Goal: Task Accomplishment & Management: Use online tool/utility

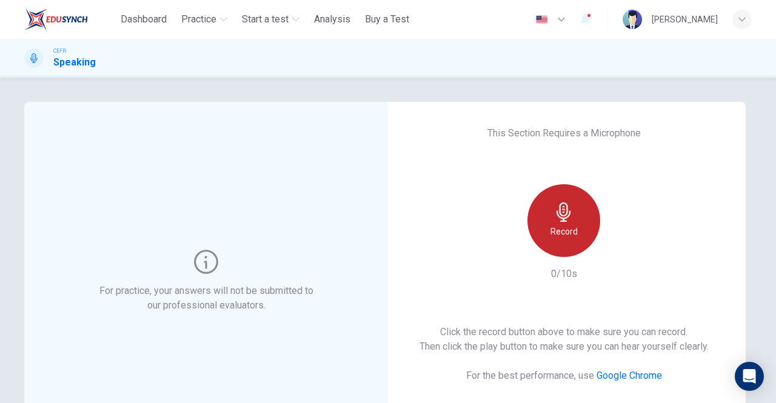
click at [555, 220] on icon "button" at bounding box center [563, 212] width 19 height 19
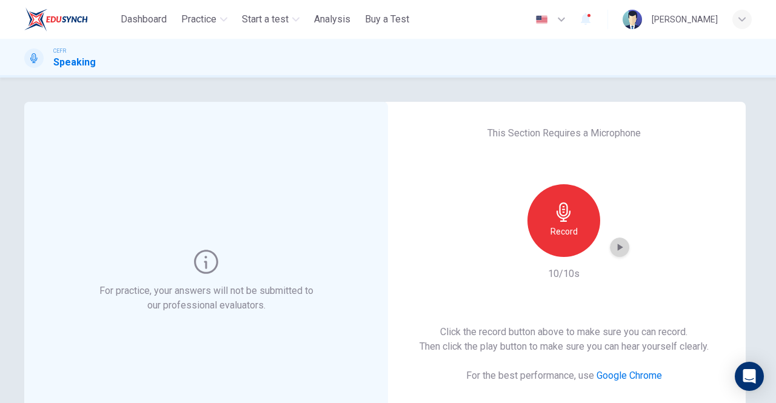
click at [619, 246] on icon "button" at bounding box center [620, 247] width 5 height 7
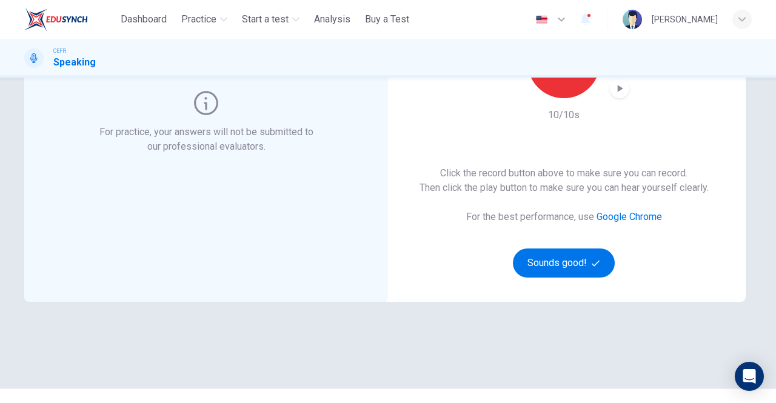
scroll to position [182, 0]
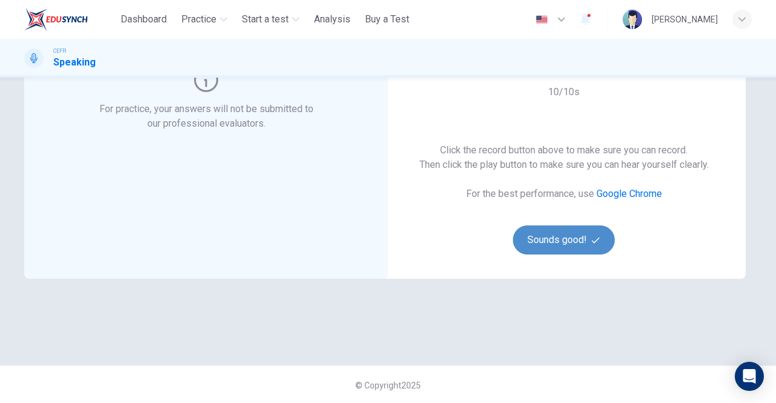
click at [564, 241] on button "Sounds good!" at bounding box center [564, 240] width 102 height 29
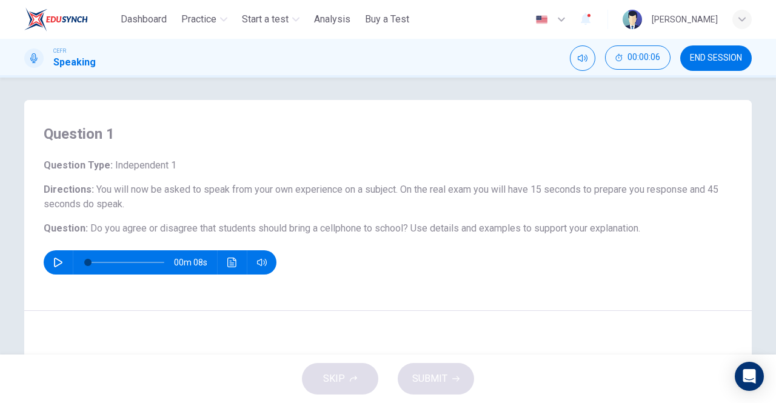
scroll to position [0, 0]
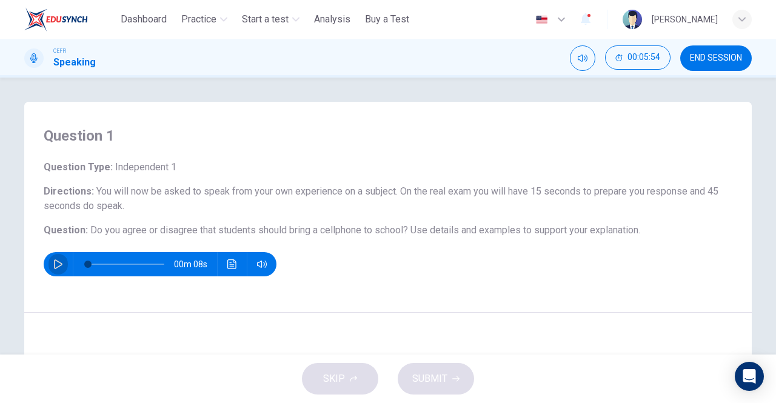
click at [55, 264] on icon "button" at bounding box center [58, 265] width 10 height 10
type input "*"
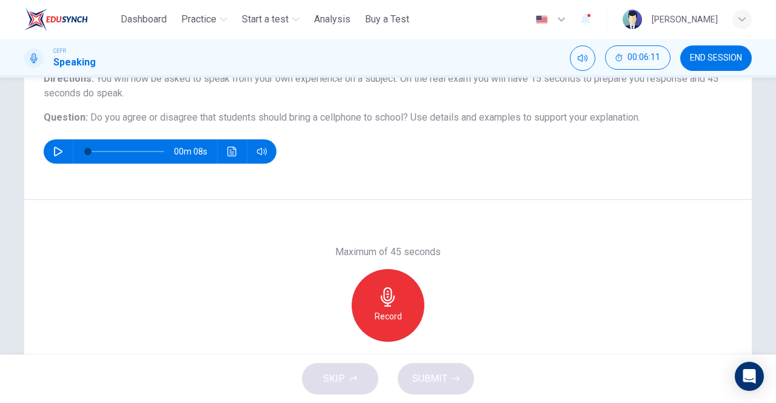
scroll to position [132, 0]
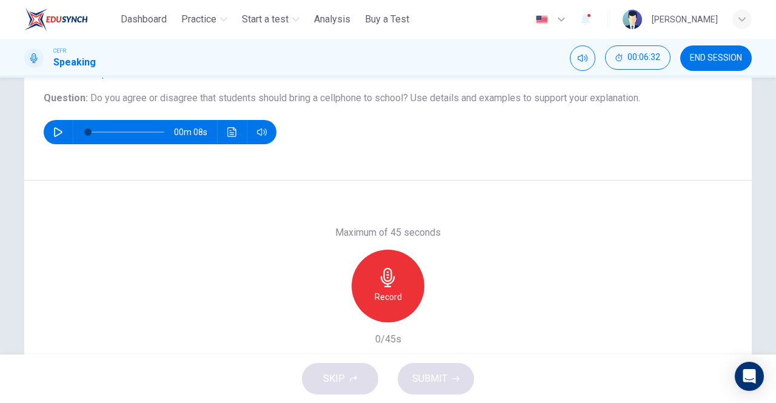
click at [514, 278] on div "Maximum of 45 seconds Record 0/45s" at bounding box center [388, 286] width 728 height 210
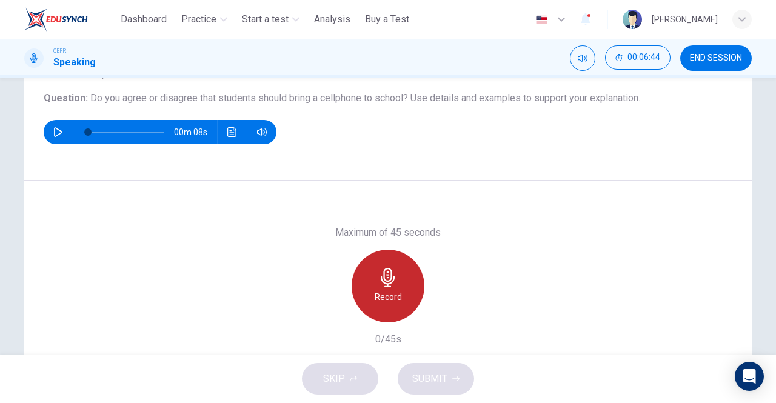
click at [389, 288] on div "Record" at bounding box center [388, 286] width 73 height 73
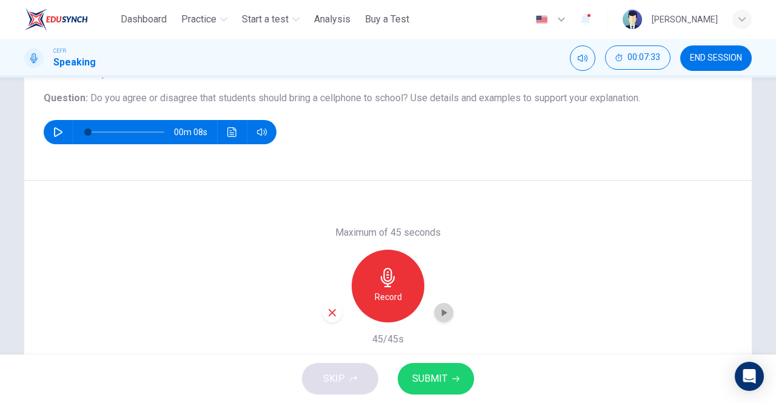
click at [442, 313] on icon "button" at bounding box center [444, 312] width 5 height 7
click at [425, 378] on span "SUBMIT" at bounding box center [429, 379] width 35 height 17
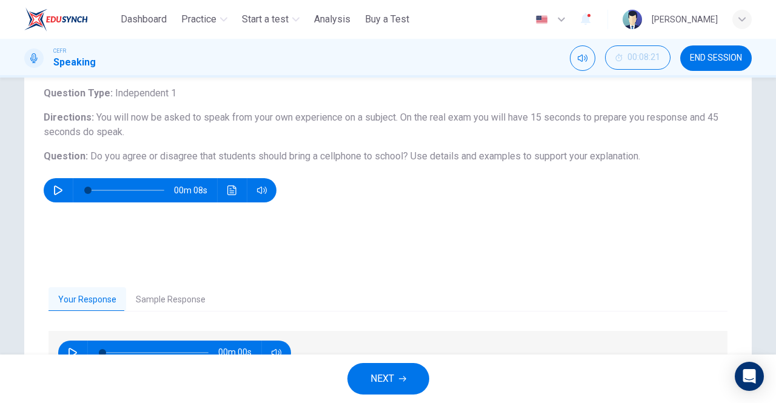
scroll to position [72, 0]
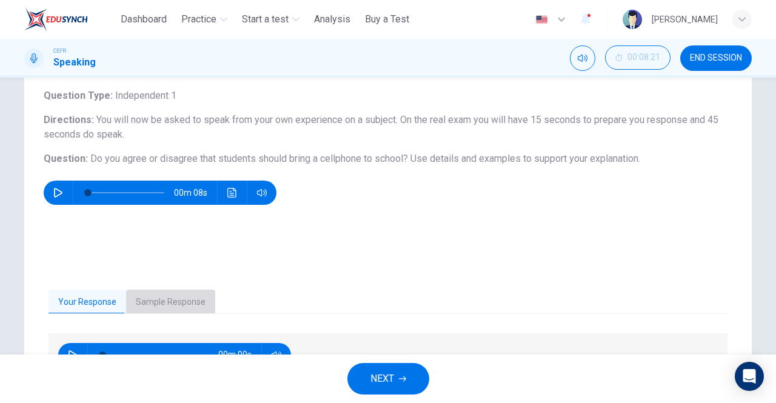
click at [178, 301] on button "Sample Response" at bounding box center [170, 302] width 89 height 25
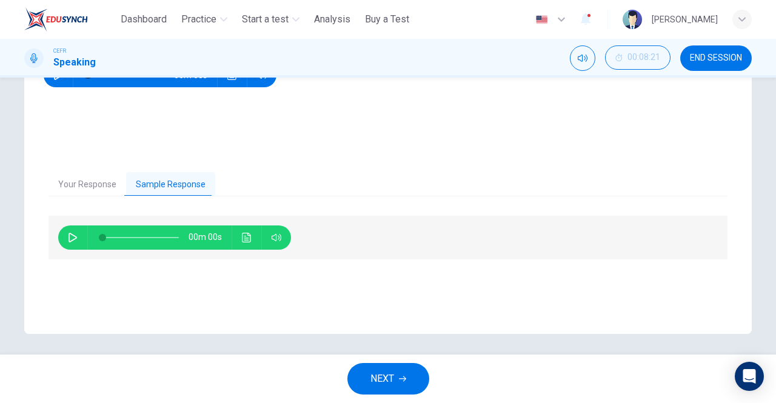
scroll to position [193, 0]
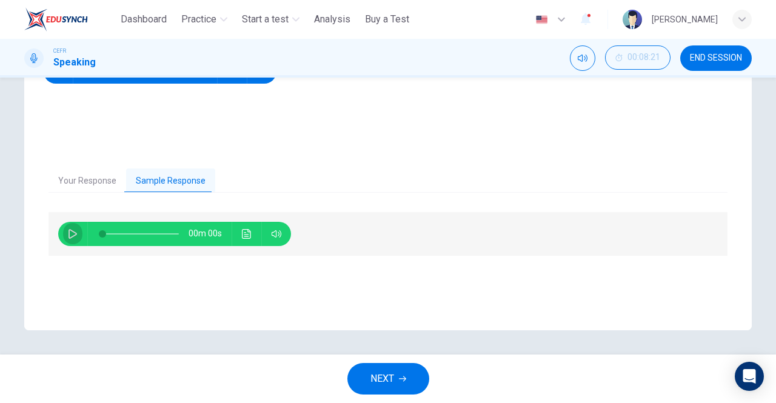
click at [68, 233] on icon "button" at bounding box center [73, 234] width 10 height 10
click at [70, 233] on icon "button" at bounding box center [73, 234] width 10 height 10
click at [72, 232] on icon "button" at bounding box center [73, 234] width 8 height 10
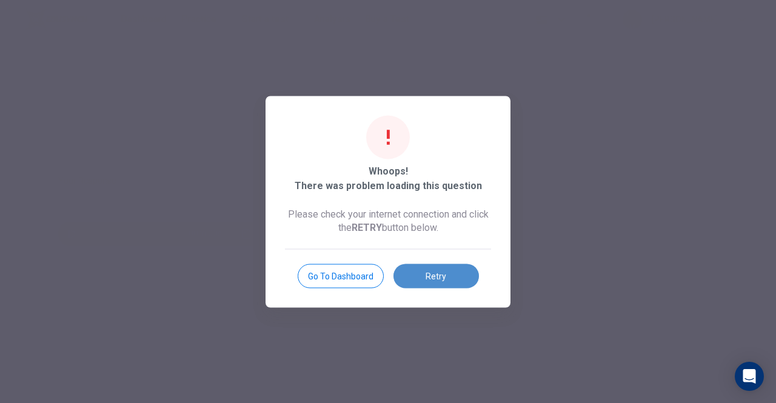
click at [449, 281] on button "Retry" at bounding box center [437, 276] width 86 height 24
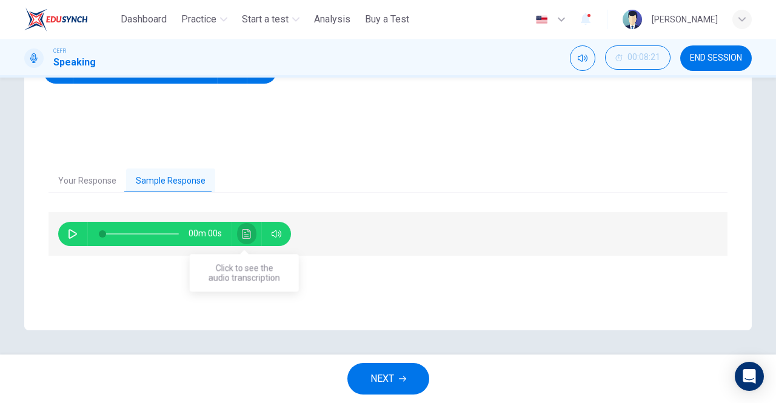
click at [243, 233] on icon "Click to see the audio transcription" at bounding box center [247, 234] width 10 height 10
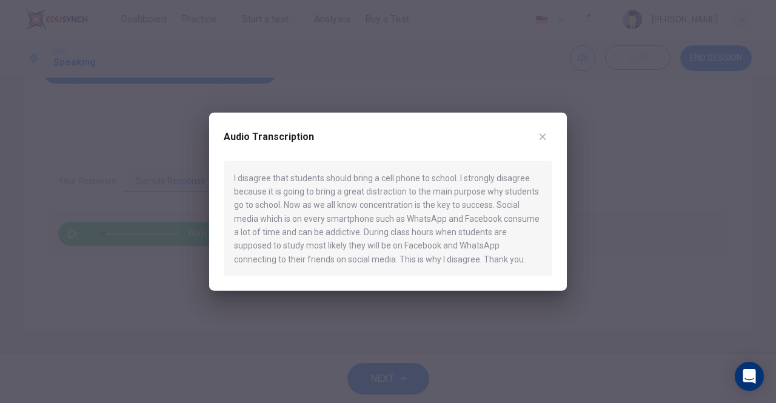
click at [545, 135] on icon "button" at bounding box center [543, 136] width 7 height 7
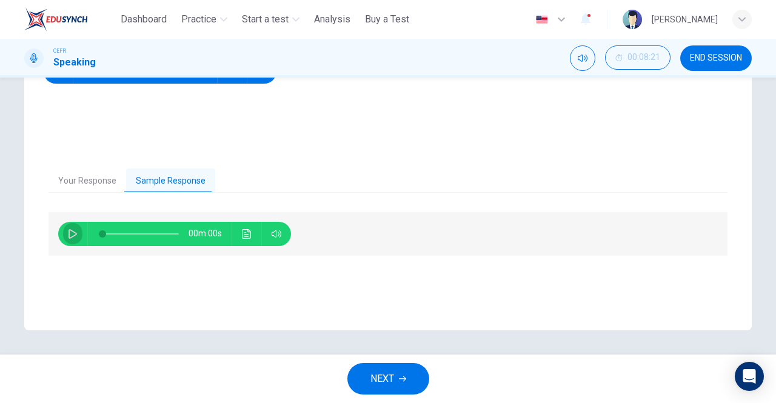
click at [73, 232] on icon "button" at bounding box center [73, 234] width 10 height 10
click at [70, 233] on icon "button" at bounding box center [73, 234] width 10 height 10
type input "*"
click at [378, 381] on span "NEXT" at bounding box center [383, 379] width 24 height 17
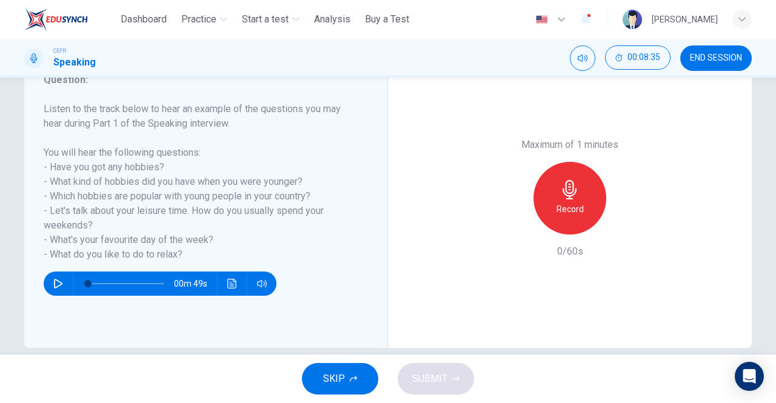
scroll to position [182, 0]
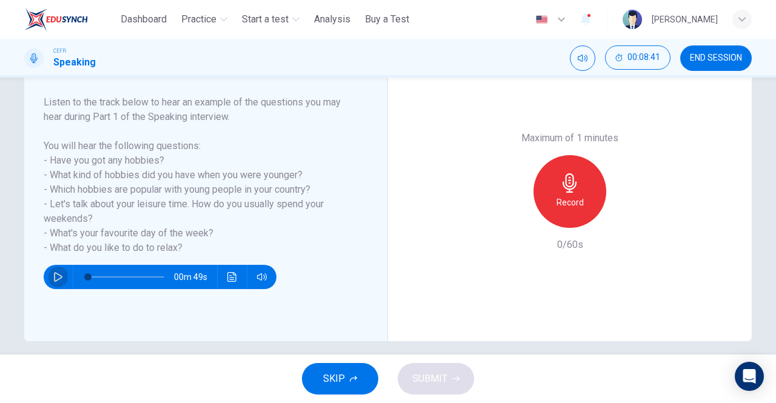
click at [55, 275] on icon "button" at bounding box center [58, 277] width 10 height 10
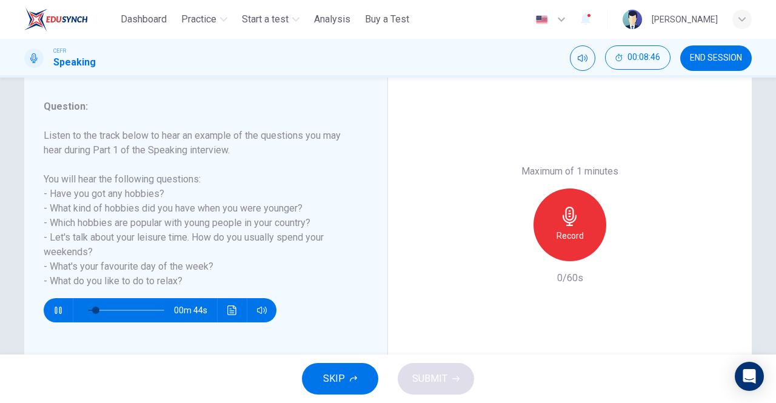
scroll to position [121, 0]
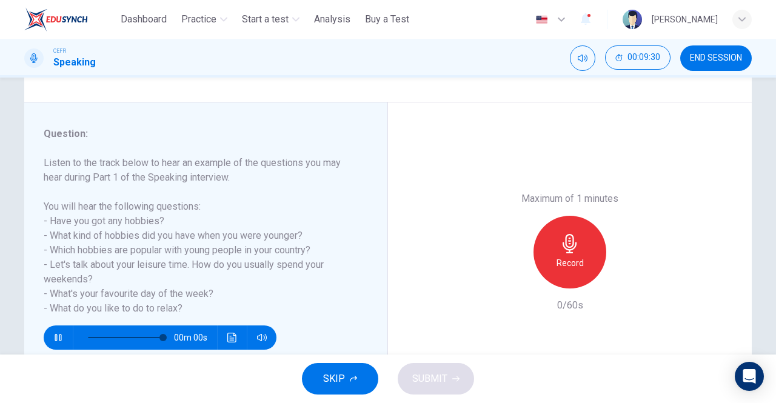
type input "*"
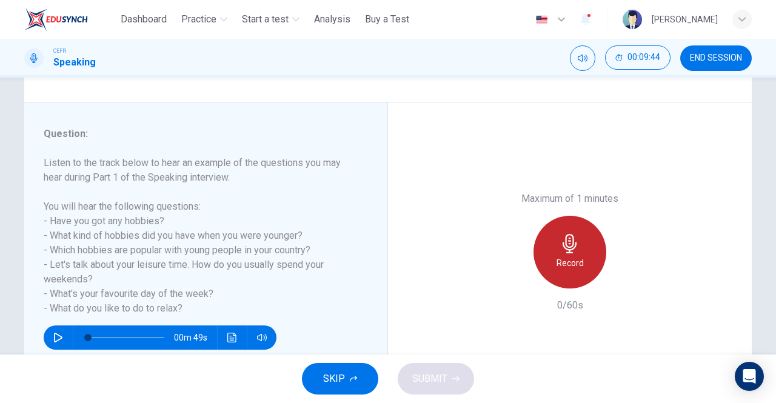
click at [571, 256] on h6 "Record" at bounding box center [570, 263] width 27 height 15
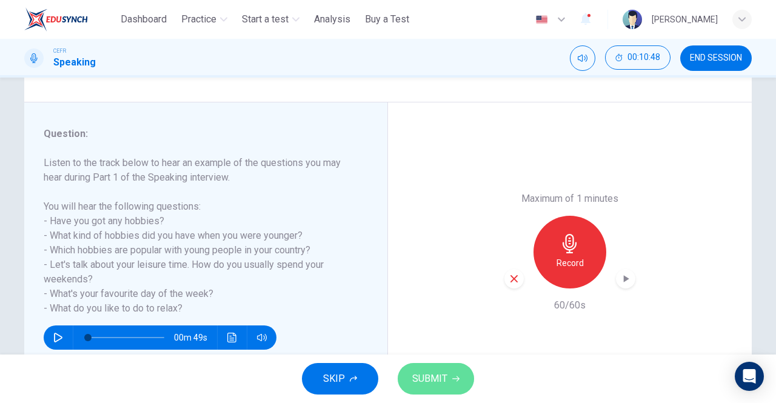
click at [436, 381] on span "SUBMIT" at bounding box center [429, 379] width 35 height 17
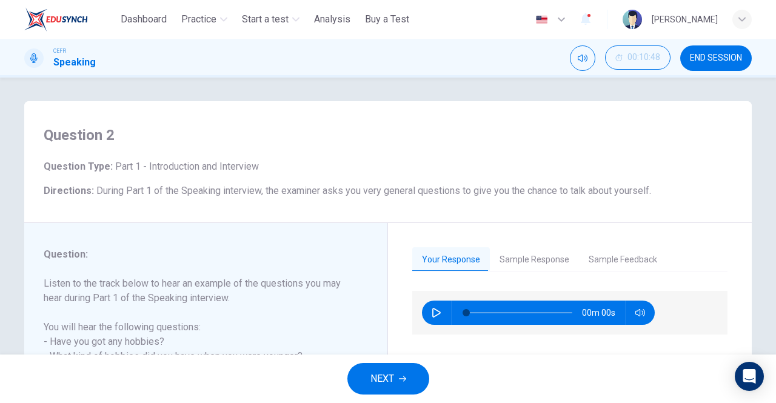
scroll to position [0, 0]
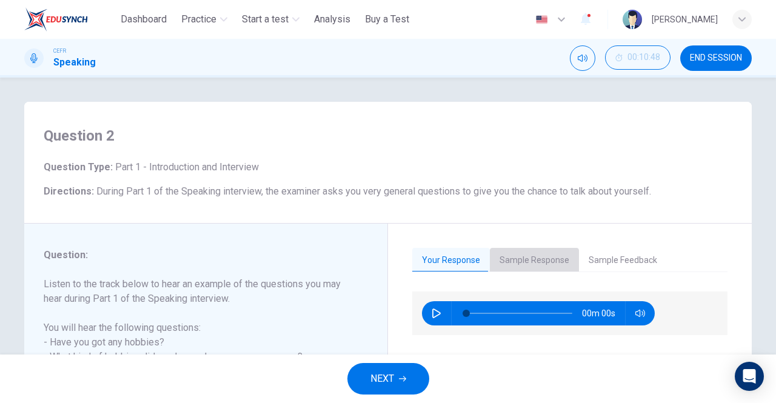
click at [533, 264] on button "Sample Response" at bounding box center [534, 260] width 89 height 25
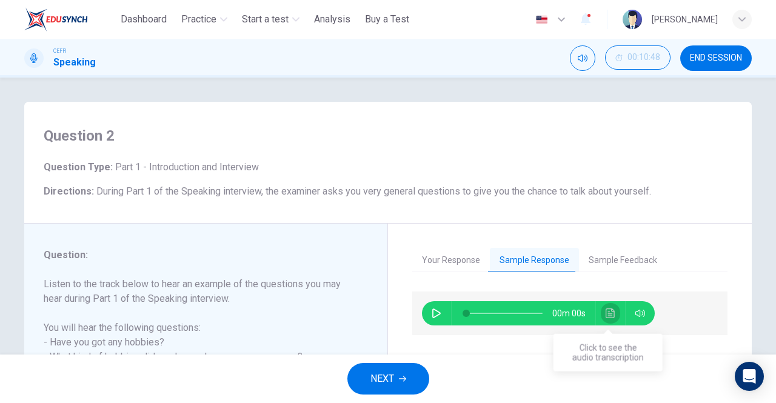
click at [606, 311] on icon "Click to see the audio transcription" at bounding box center [610, 314] width 9 height 10
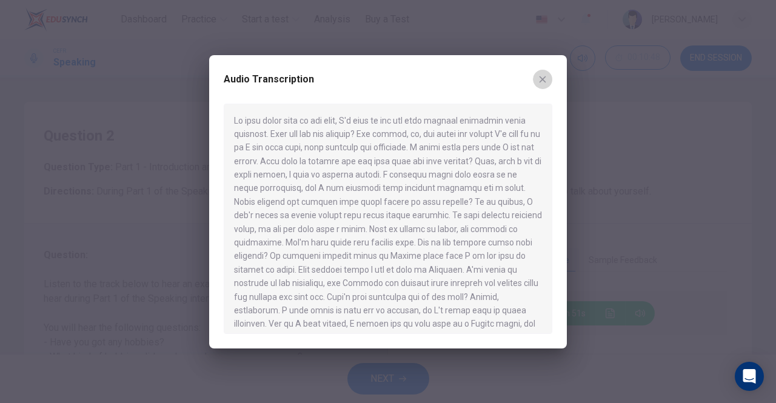
click at [540, 79] on icon "button" at bounding box center [543, 80] width 10 height 10
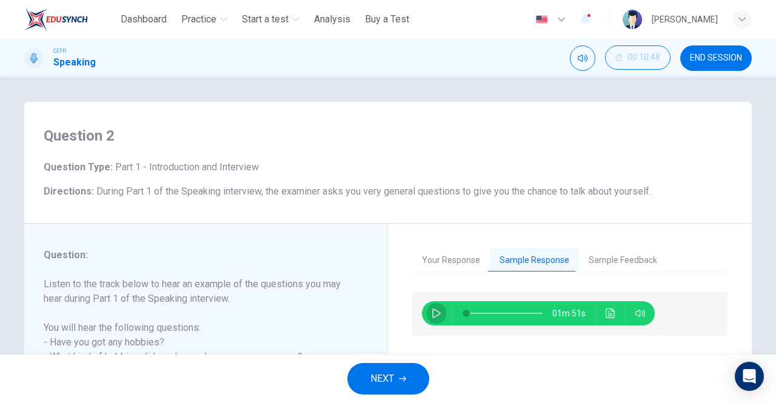
click at [434, 315] on icon "button" at bounding box center [436, 314] width 8 height 10
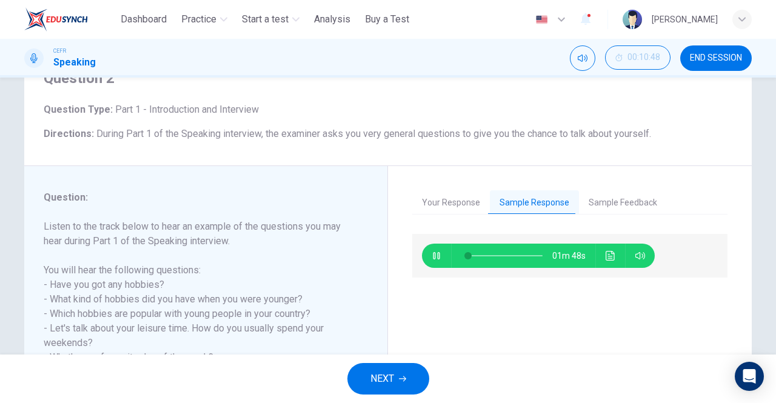
scroll to position [121, 0]
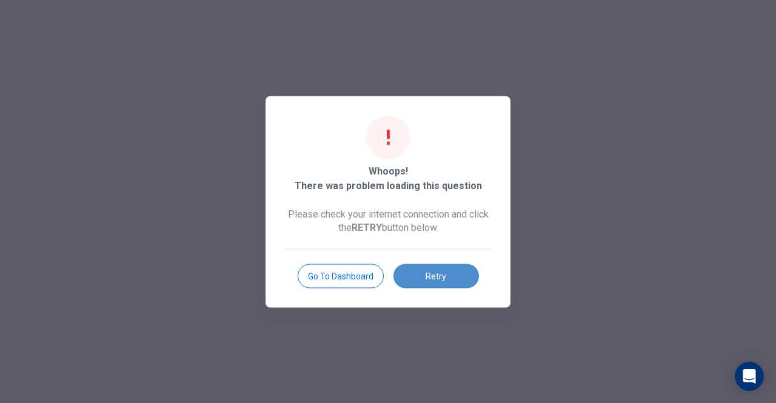
click at [444, 278] on button "Retry" at bounding box center [437, 276] width 86 height 24
type input "*"
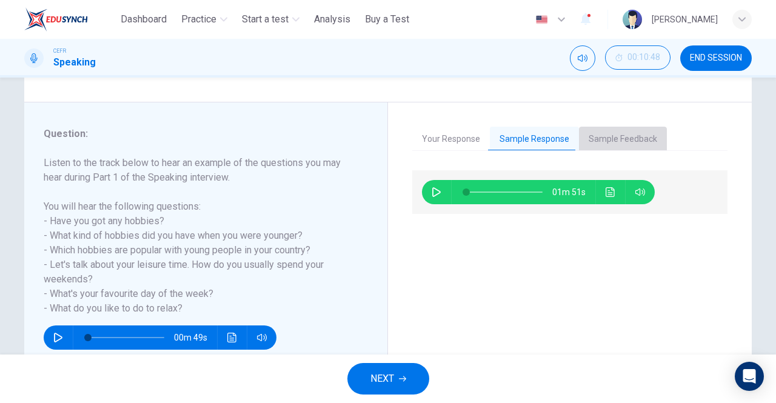
click at [599, 138] on button "Sample Feedback" at bounding box center [623, 139] width 88 height 25
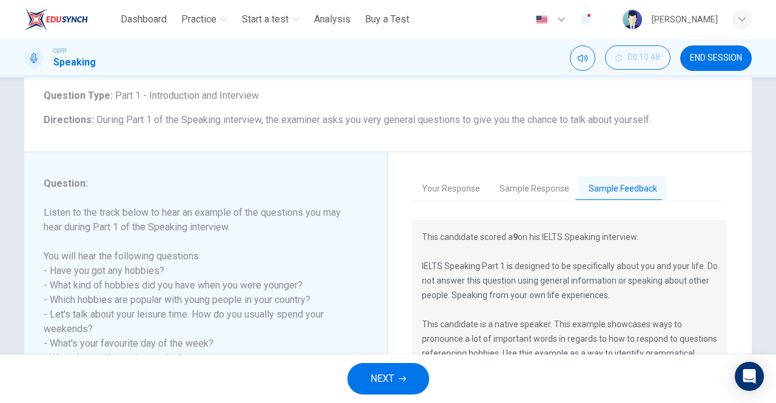
scroll to position [193, 0]
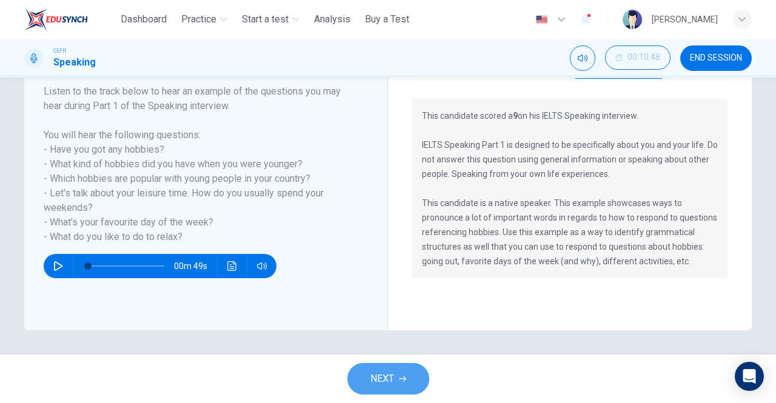
click at [377, 383] on span "NEXT" at bounding box center [383, 379] width 24 height 17
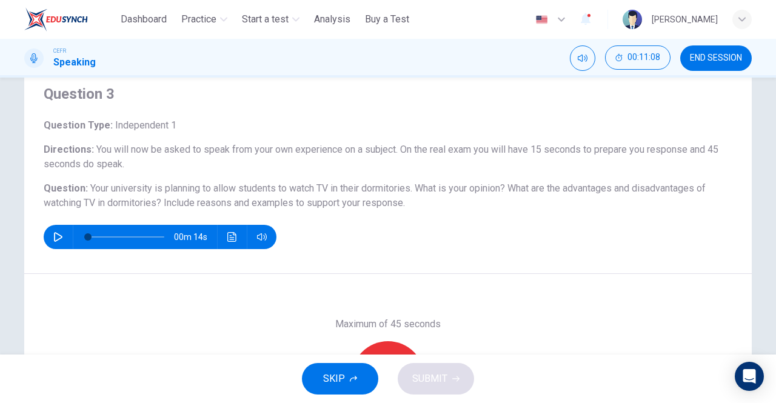
scroll to position [61, 0]
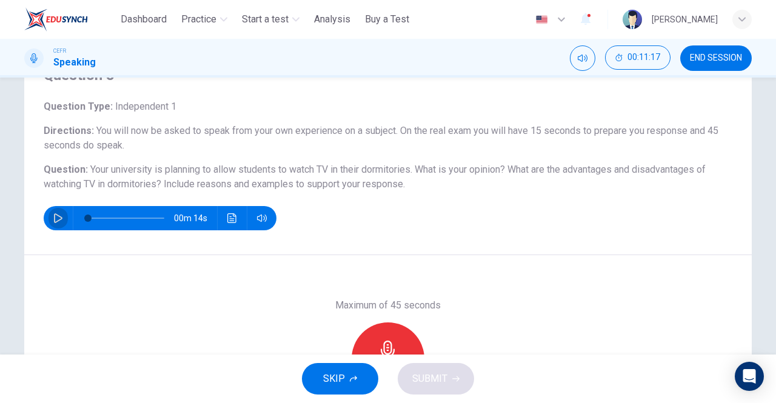
click at [55, 217] on icon "button" at bounding box center [58, 218] width 8 height 10
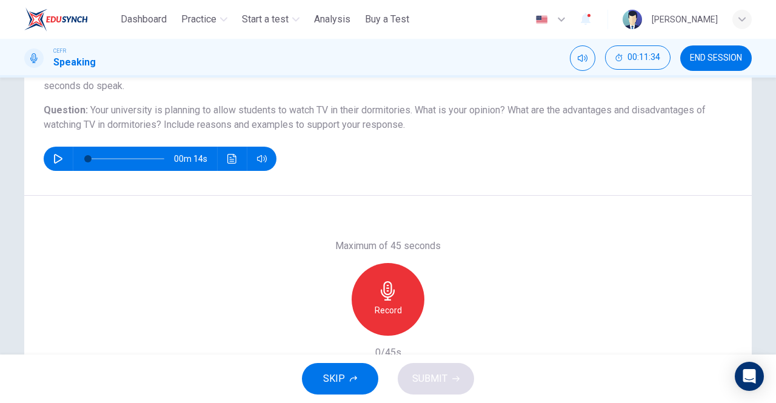
scroll to position [121, 0]
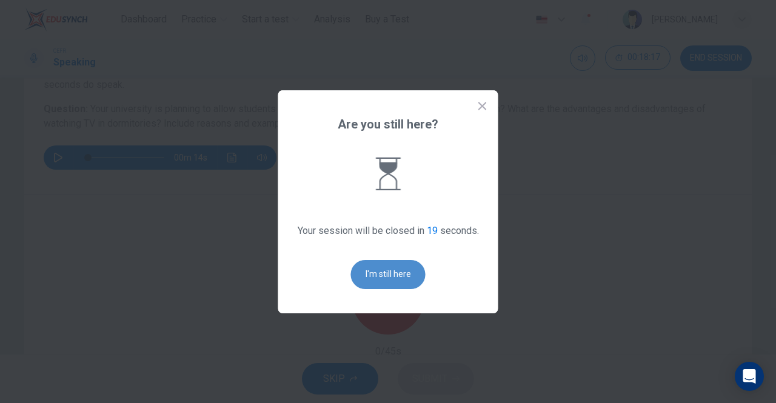
click at [396, 278] on button "I'm still here" at bounding box center [388, 274] width 75 height 29
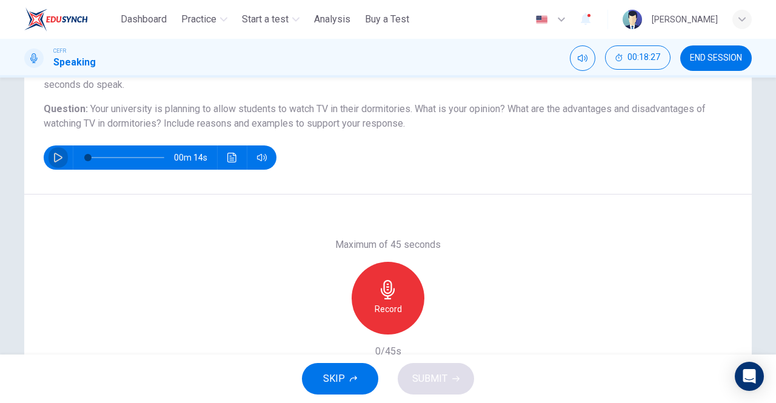
click at [53, 155] on icon "button" at bounding box center [58, 158] width 10 height 10
type input "*"
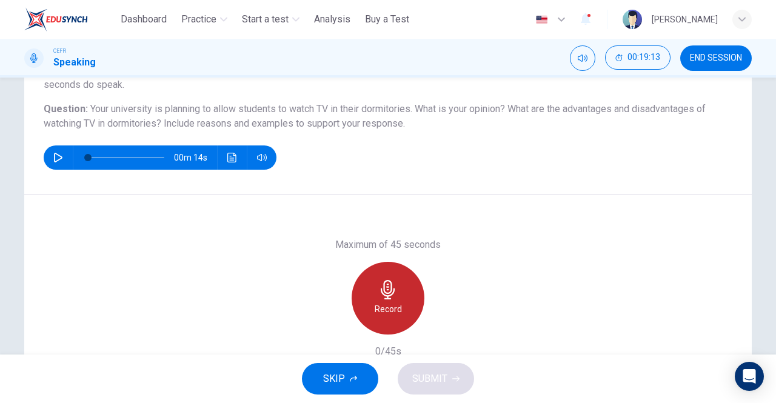
click at [386, 293] on icon "button" at bounding box center [388, 289] width 14 height 19
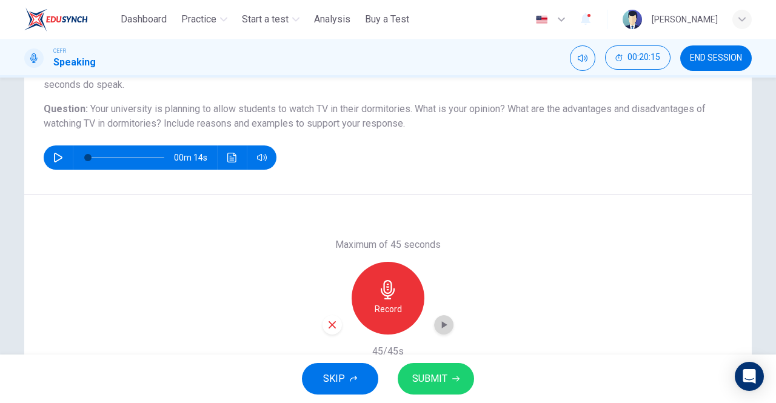
click at [440, 329] on icon "button" at bounding box center [444, 325] width 12 height 12
click at [437, 378] on span "SUBMIT" at bounding box center [429, 379] width 35 height 17
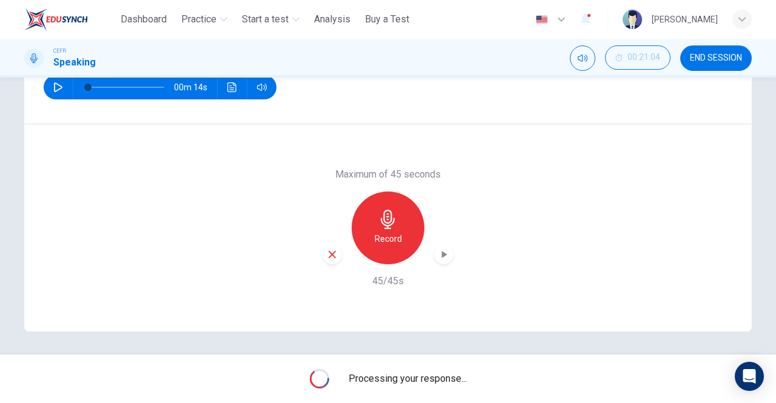
scroll to position [193, 0]
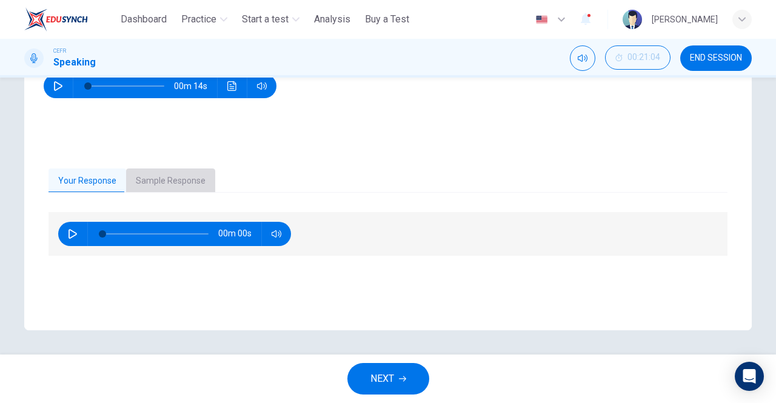
click at [178, 179] on button "Sample Response" at bounding box center [170, 181] width 89 height 25
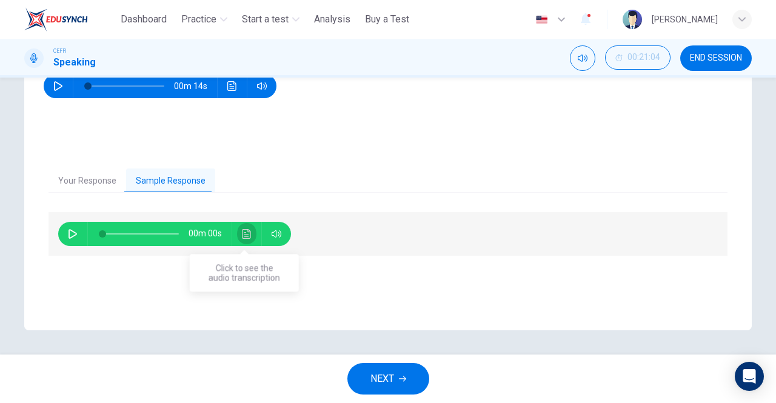
click at [246, 233] on icon "Click to see the audio transcription" at bounding box center [247, 234] width 10 height 10
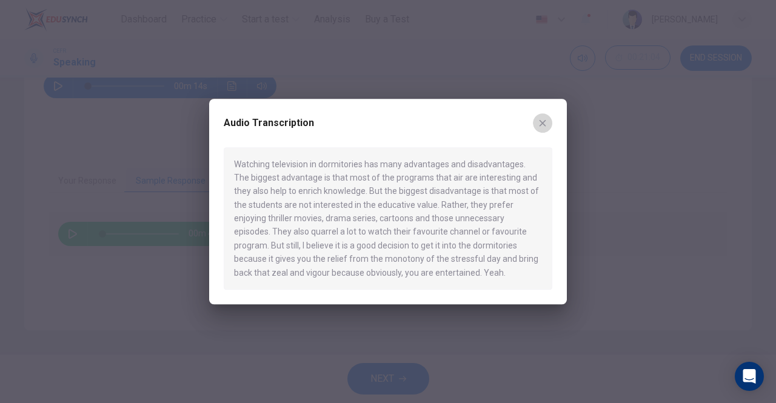
drag, startPoint x: 543, startPoint y: 125, endPoint x: 522, endPoint y: 127, distance: 22.0
click at [543, 125] on icon "button" at bounding box center [543, 123] width 10 height 10
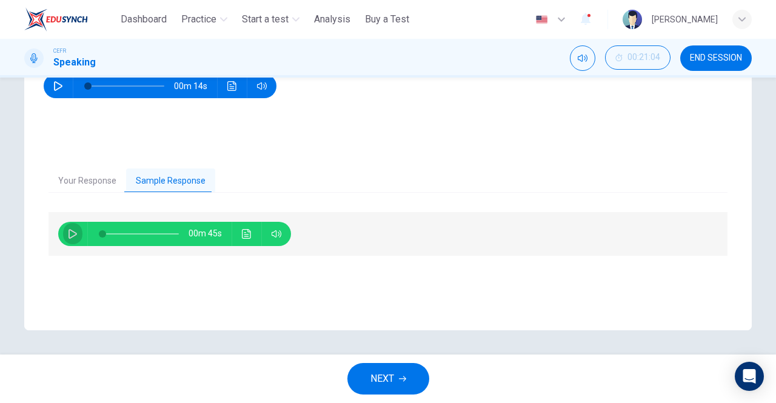
click at [72, 233] on icon "button" at bounding box center [73, 234] width 10 height 10
click at [248, 238] on icon "Click to see the audio transcription" at bounding box center [247, 234] width 10 height 10
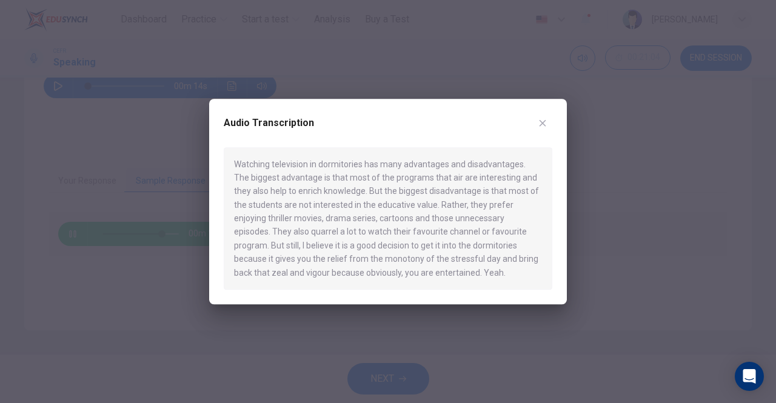
click at [596, 155] on div at bounding box center [388, 201] width 776 height 403
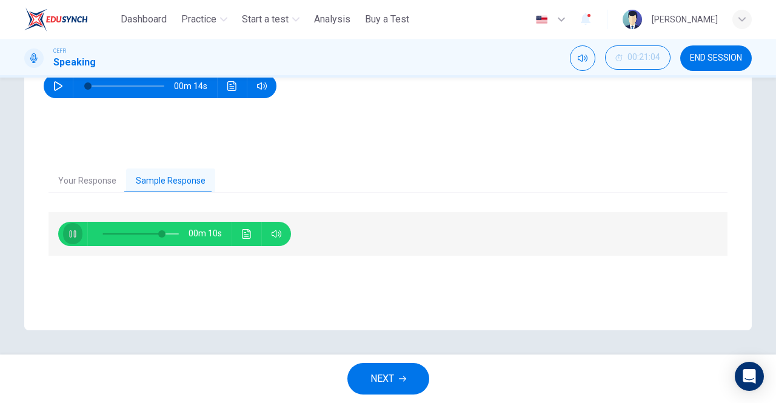
click at [68, 235] on icon "button" at bounding box center [73, 234] width 10 height 10
drag, startPoint x: 153, startPoint y: 231, endPoint x: 129, endPoint y: 226, distance: 25.3
click at [149, 230] on span at bounding box center [152, 233] width 7 height 7
click at [74, 230] on button "button" at bounding box center [72, 234] width 19 height 24
click at [246, 232] on icon "Click to see the audio transcription" at bounding box center [246, 234] width 9 height 10
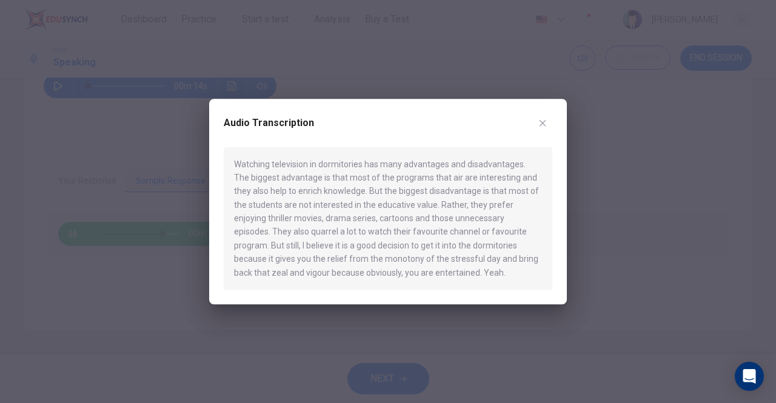
click at [620, 282] on div at bounding box center [388, 201] width 776 height 403
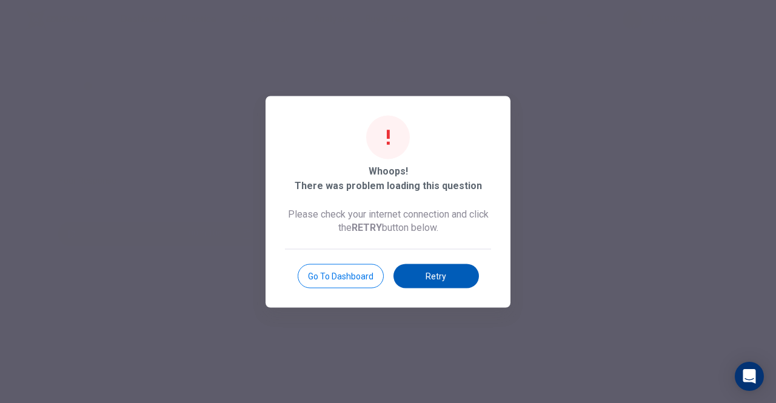
click at [436, 280] on button "Retry" at bounding box center [437, 276] width 86 height 24
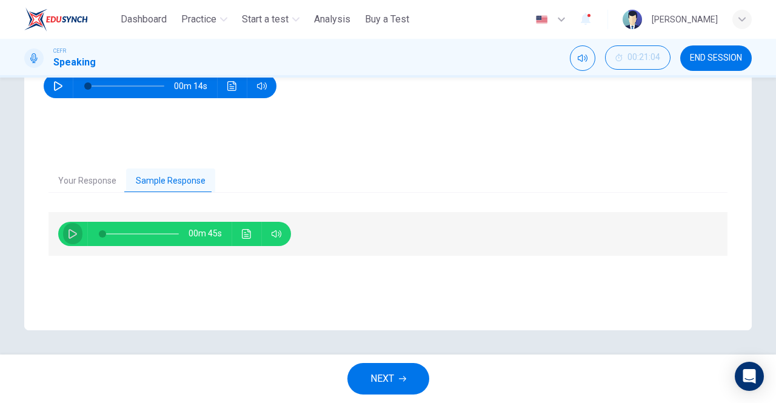
click at [69, 233] on icon "button" at bounding box center [73, 234] width 10 height 10
click at [243, 237] on icon "Click to see the audio transcription" at bounding box center [247, 234] width 10 height 10
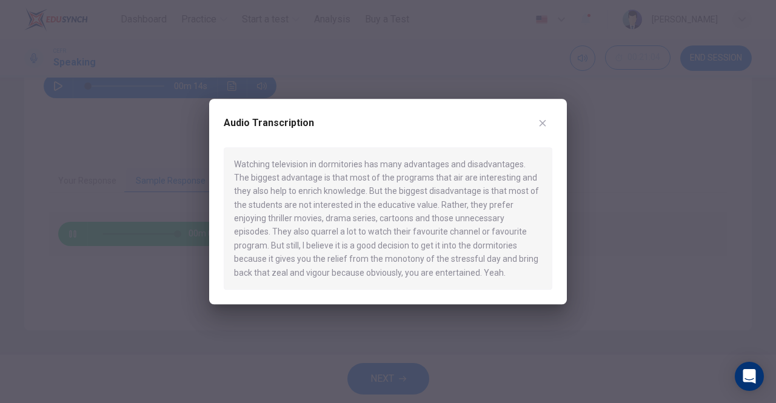
type input "*"
click at [543, 127] on icon "button" at bounding box center [543, 123] width 10 height 10
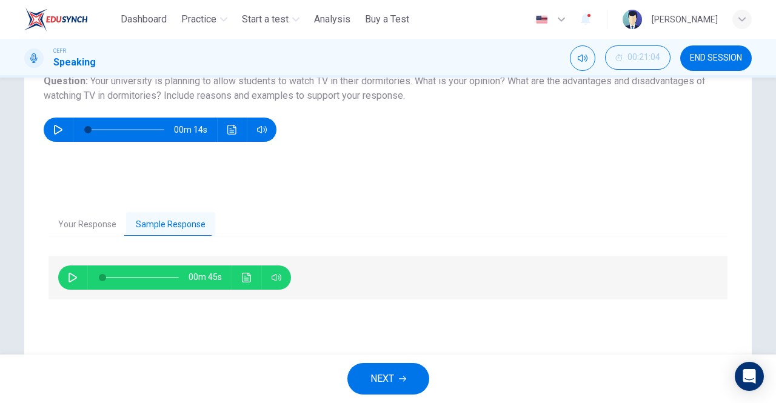
scroll to position [182, 0]
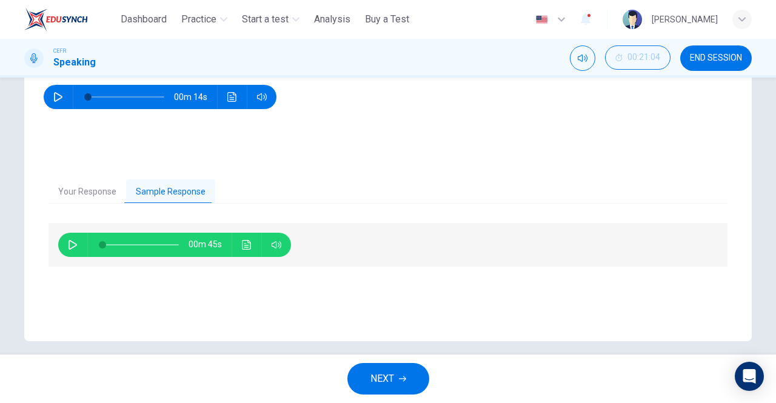
click at [394, 375] on button "NEXT" at bounding box center [389, 379] width 82 height 32
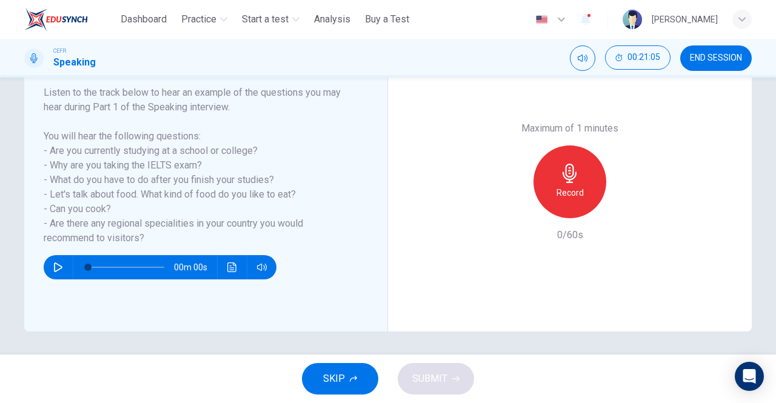
scroll to position [193, 0]
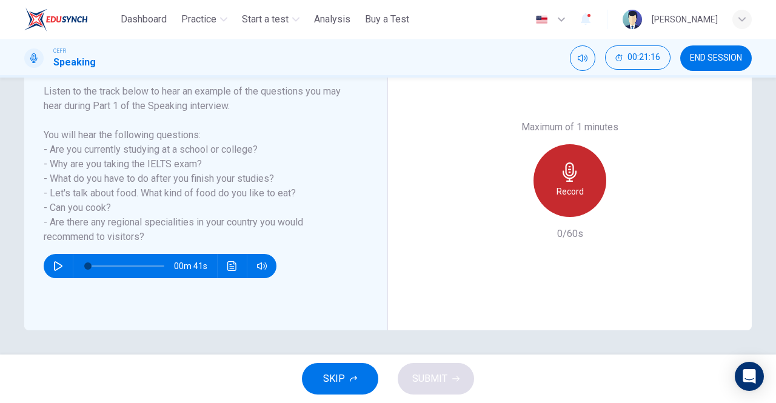
click at [565, 180] on icon "button" at bounding box center [570, 172] width 14 height 19
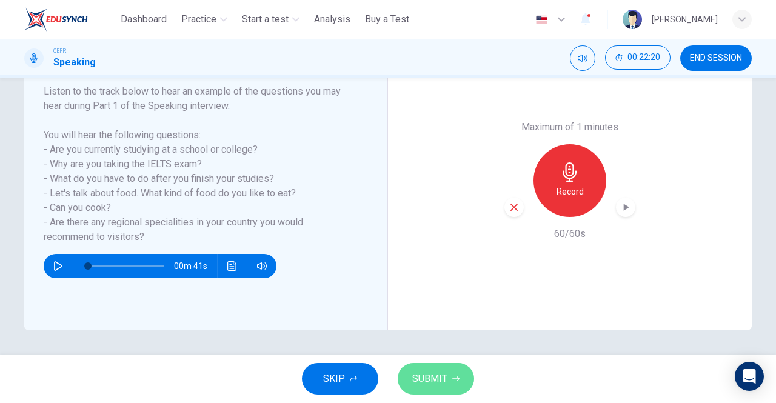
click at [438, 377] on span "SUBMIT" at bounding box center [429, 379] width 35 height 17
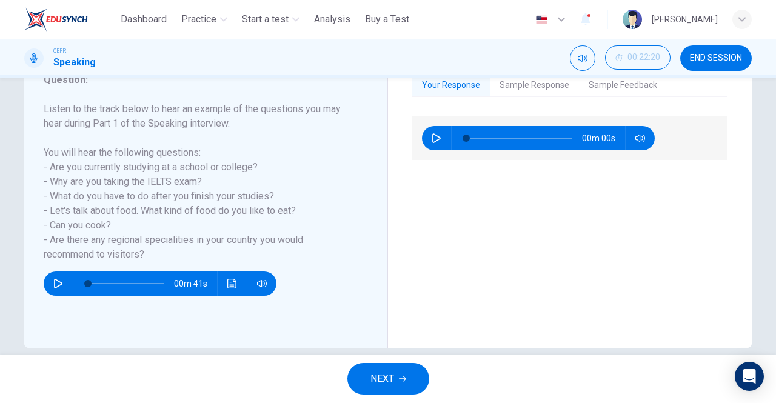
scroll to position [11, 0]
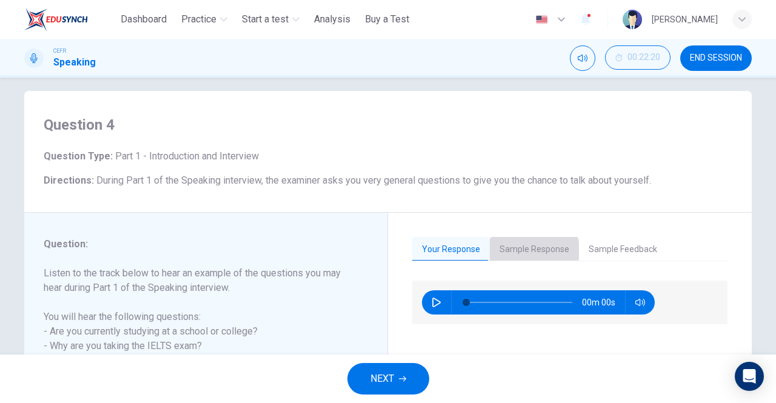
click at [523, 250] on button "Sample Response" at bounding box center [534, 249] width 89 height 25
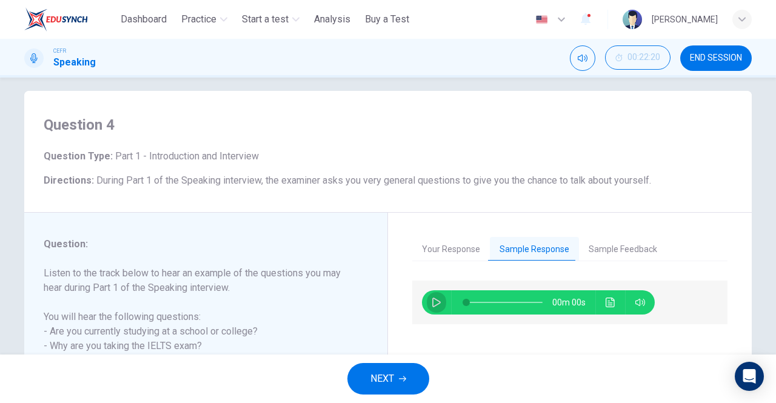
click at [432, 301] on icon "button" at bounding box center [437, 303] width 10 height 10
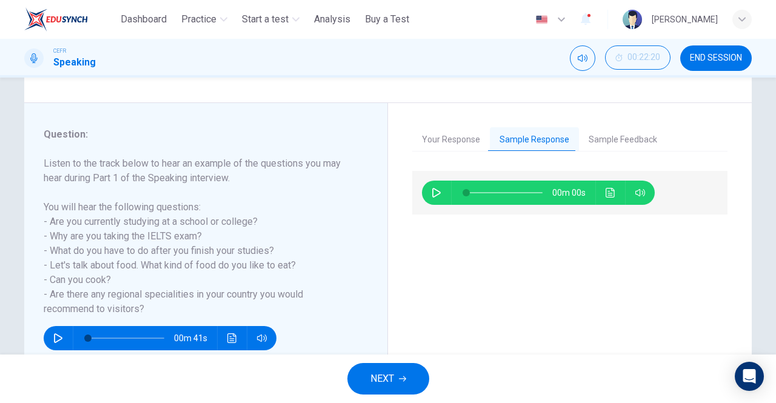
scroll to position [132, 0]
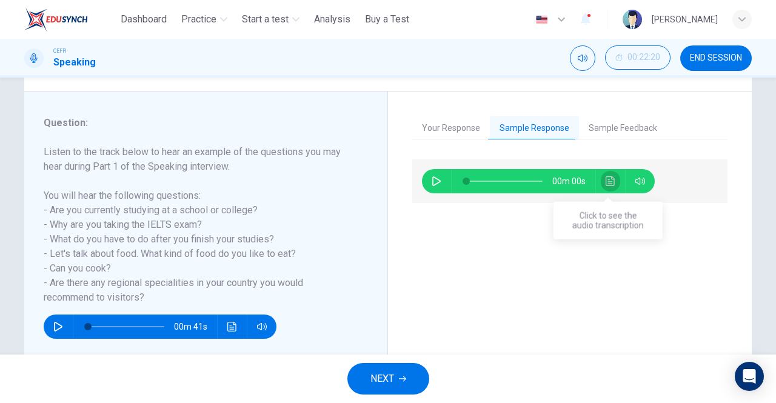
click at [606, 179] on icon "Click to see the audio transcription" at bounding box center [610, 181] width 9 height 10
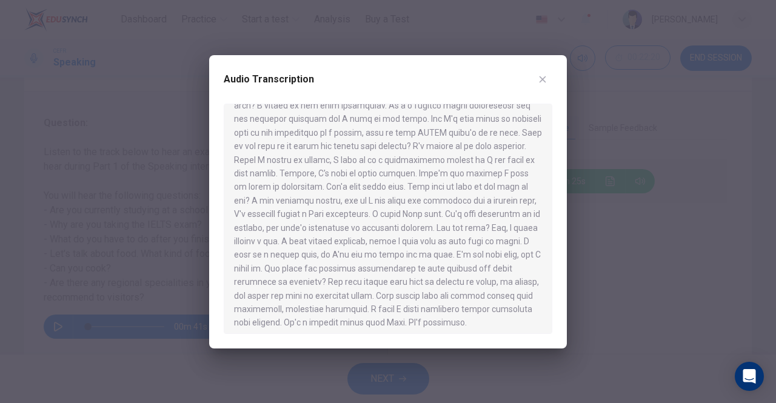
scroll to position [75, 0]
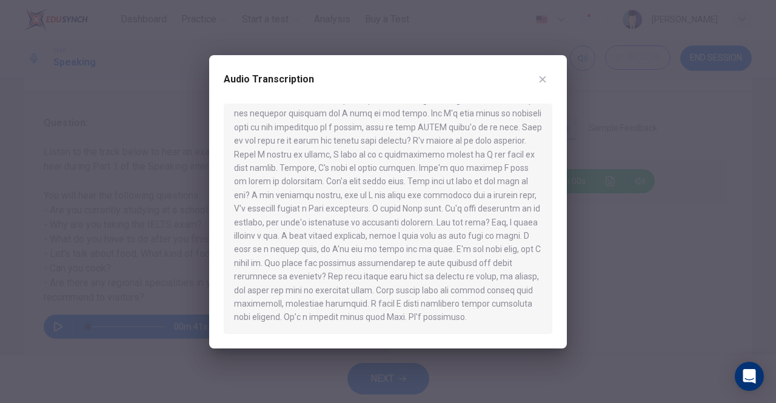
type input "*"
click at [542, 79] on icon "button" at bounding box center [543, 79] width 7 height 7
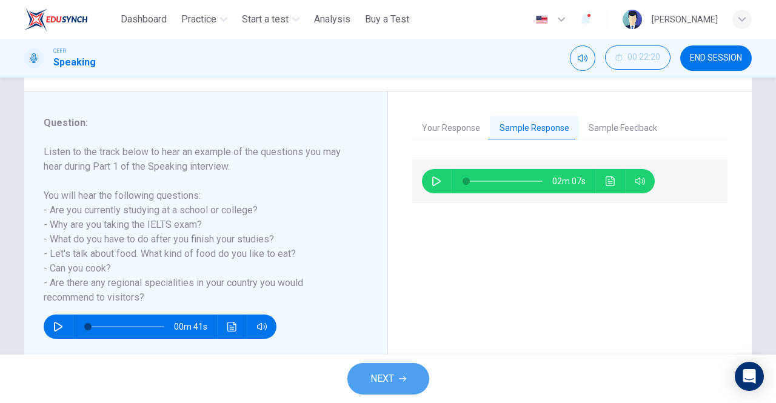
click at [374, 379] on span "NEXT" at bounding box center [383, 379] width 24 height 17
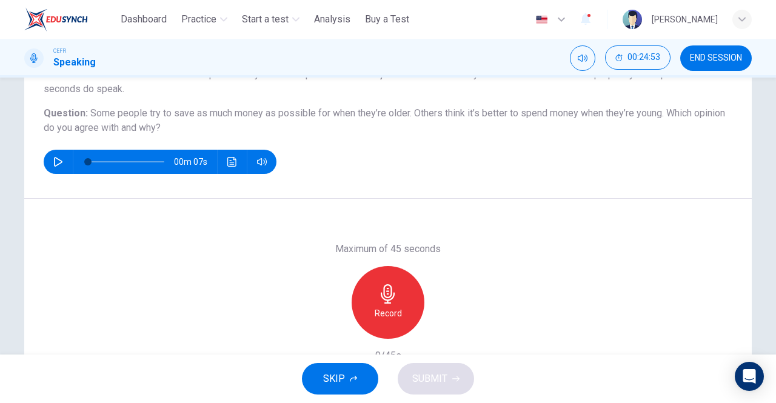
scroll to position [121, 0]
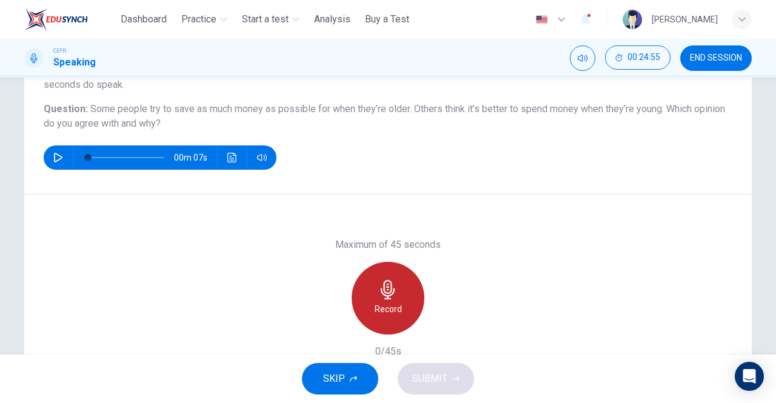
drag, startPoint x: 383, startPoint y: 293, endPoint x: 388, endPoint y: 287, distance: 7.3
click at [387, 292] on icon "button" at bounding box center [388, 289] width 14 height 19
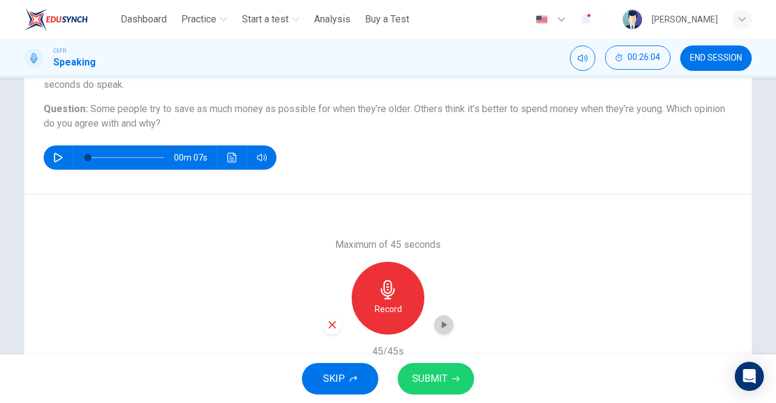
click at [439, 329] on icon "button" at bounding box center [444, 325] width 12 height 12
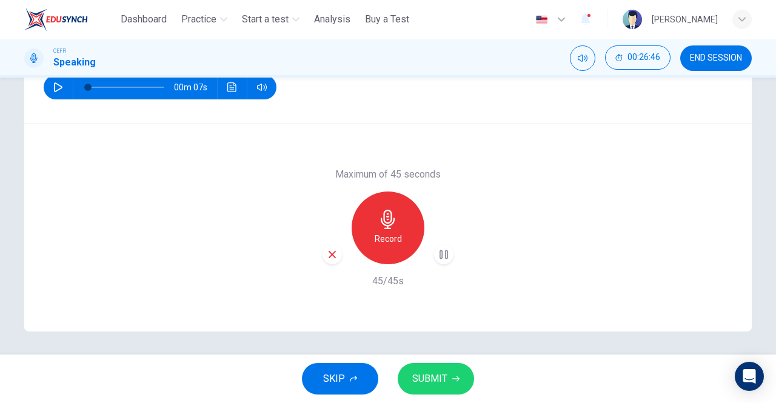
scroll to position [193, 0]
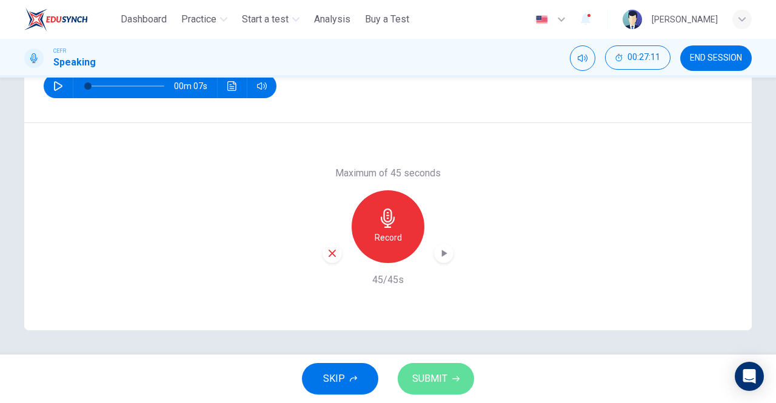
click at [415, 377] on span "SUBMIT" at bounding box center [429, 379] width 35 height 17
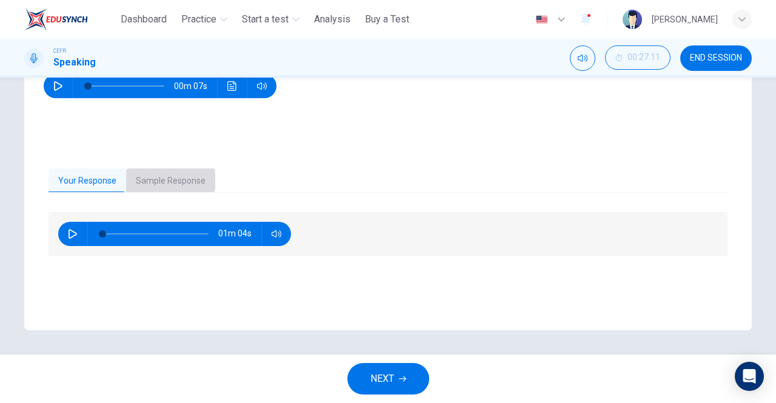
click at [160, 180] on button "Sample Response" at bounding box center [170, 181] width 89 height 25
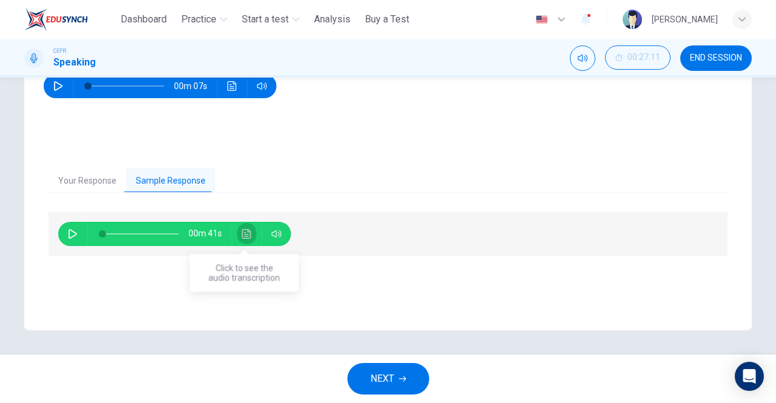
click at [242, 234] on icon "Click to see the audio transcription" at bounding box center [246, 234] width 9 height 10
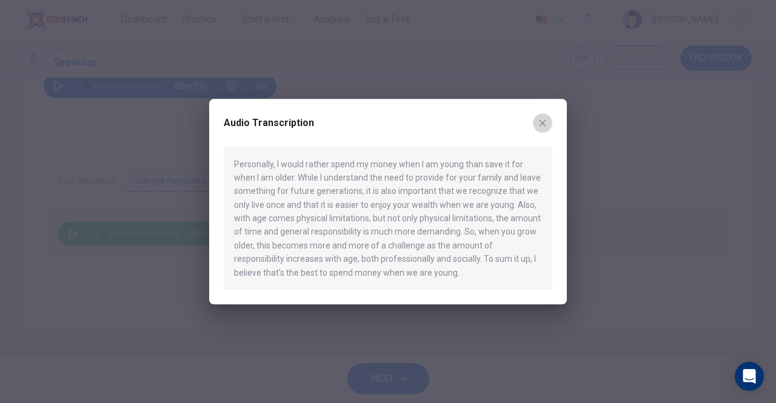
click at [543, 128] on icon "button" at bounding box center [543, 123] width 10 height 10
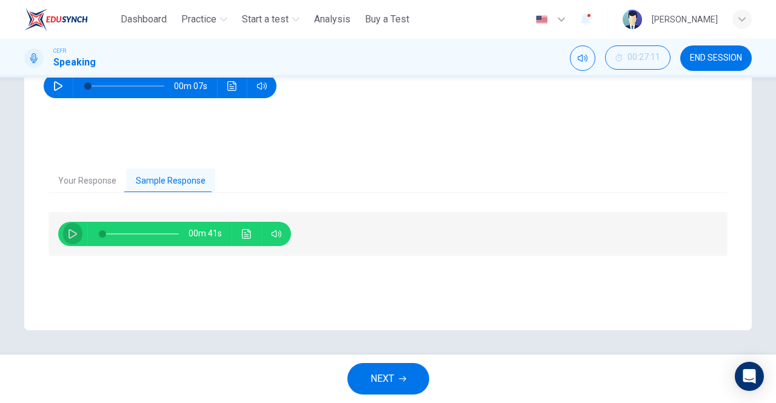
click at [75, 235] on button "button" at bounding box center [72, 234] width 19 height 24
click at [248, 235] on icon "Click to see the audio transcription" at bounding box center [247, 234] width 10 height 10
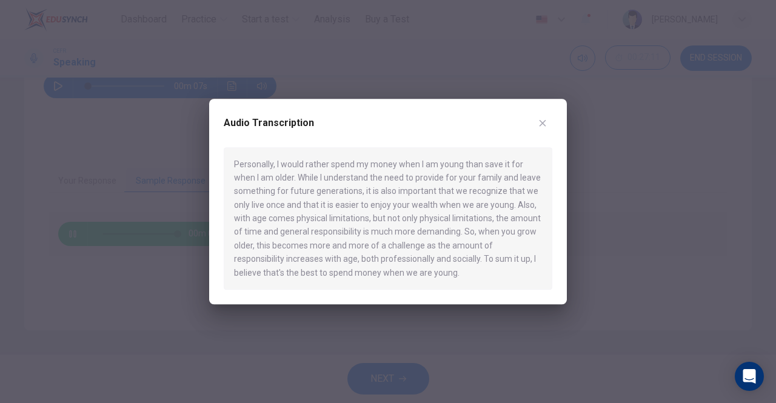
type input "*"
drag, startPoint x: 625, startPoint y: 226, endPoint x: 625, endPoint y: 219, distance: 7.3
click at [625, 219] on div at bounding box center [388, 201] width 776 height 403
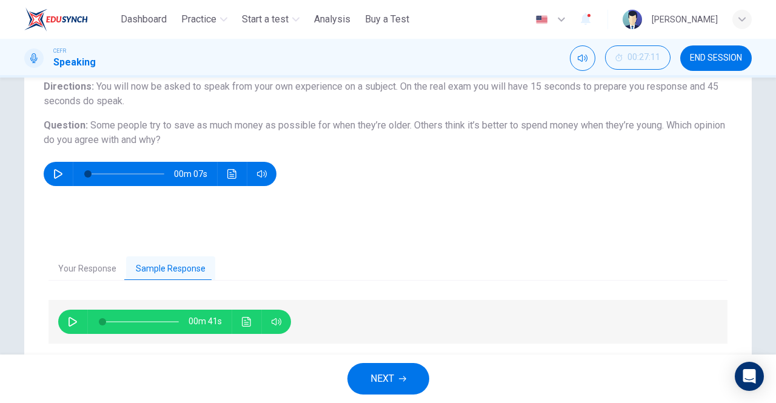
scroll to position [0, 0]
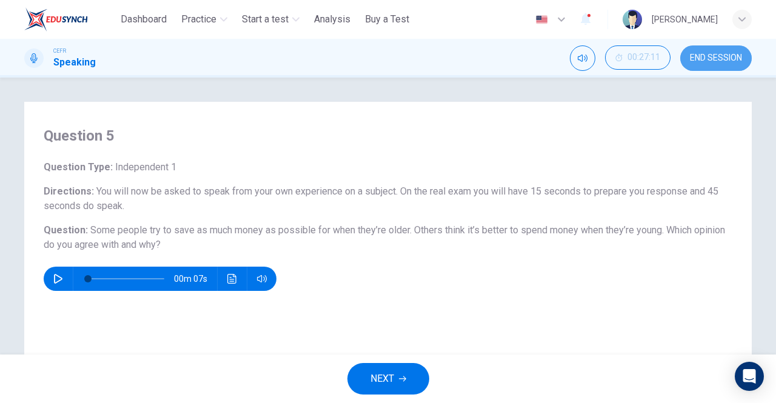
click at [717, 57] on span "END SESSION" at bounding box center [716, 58] width 52 height 10
